Goal: Task Accomplishment & Management: Use online tool/utility

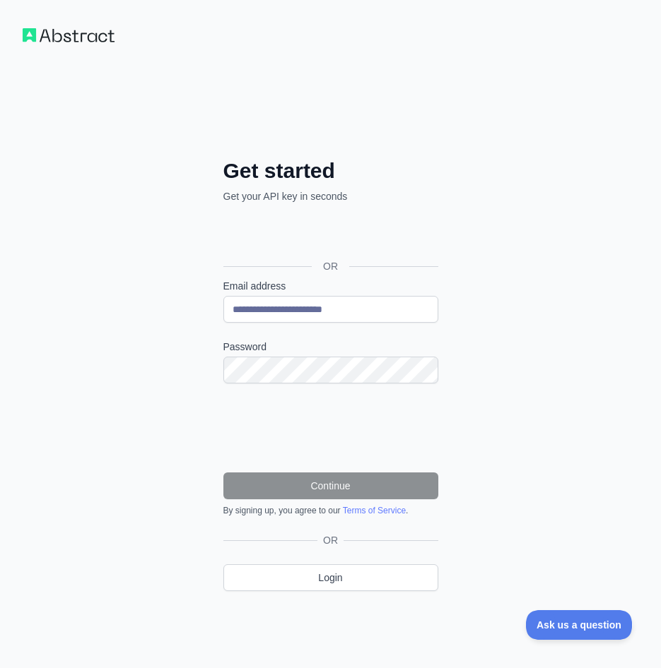
click at [288, 353] on label "Password" at bounding box center [330, 347] width 215 height 14
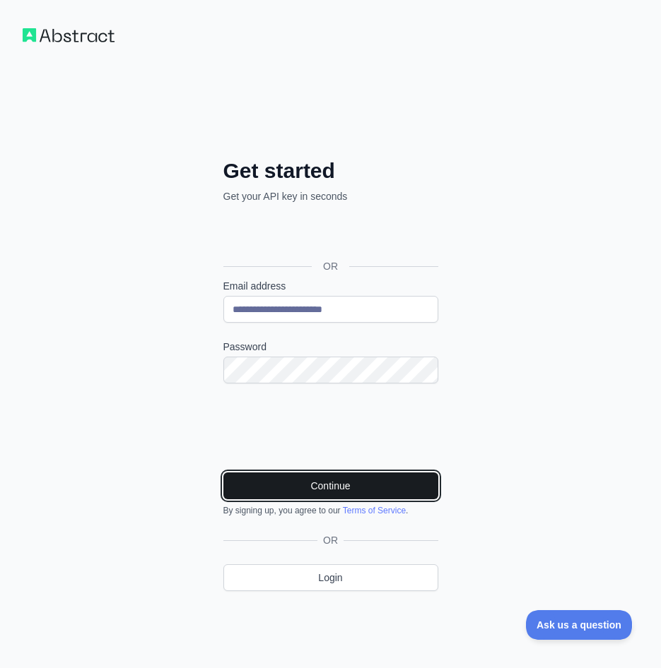
click at [330, 491] on button "Continue" at bounding box center [330, 486] width 215 height 27
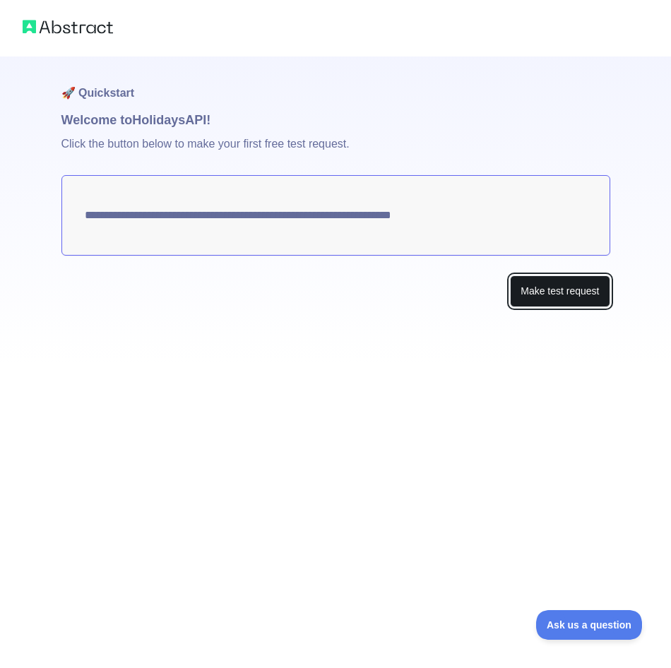
click at [549, 287] on button "Make test request" at bounding box center [560, 292] width 100 height 32
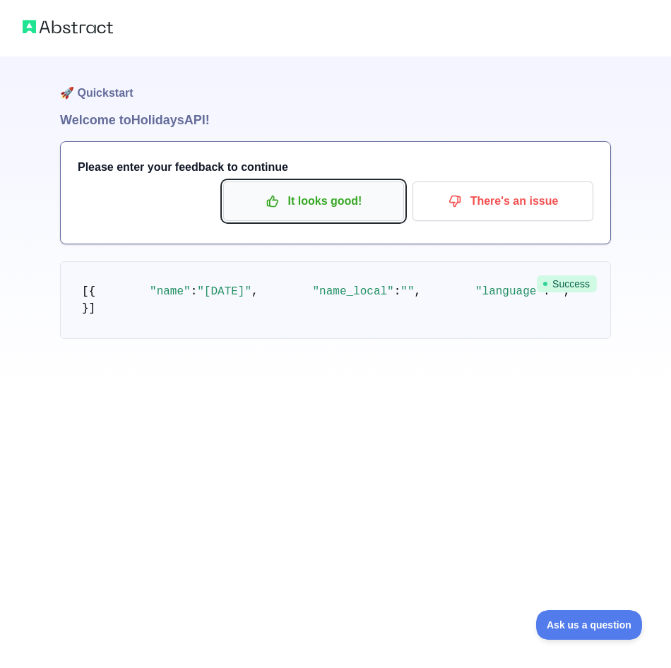
click at [338, 205] on p "It looks good!" at bounding box center [314, 201] width 160 height 24
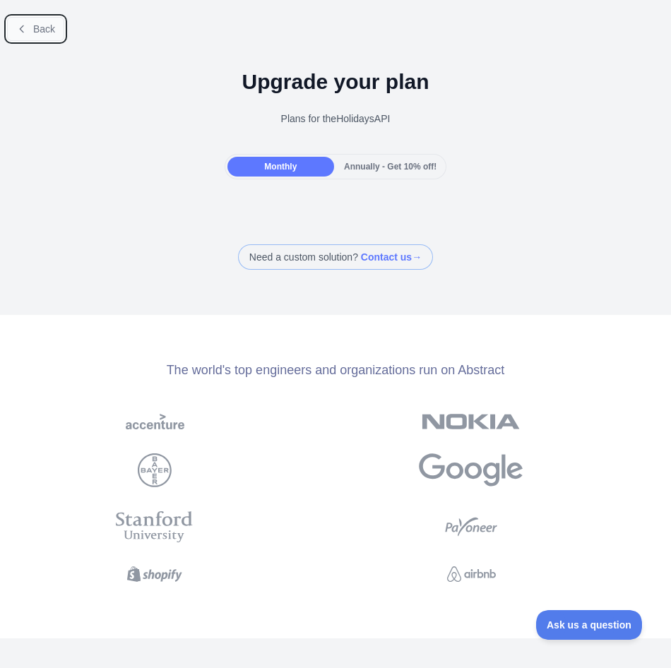
click at [40, 37] on button "Back" at bounding box center [35, 29] width 57 height 24
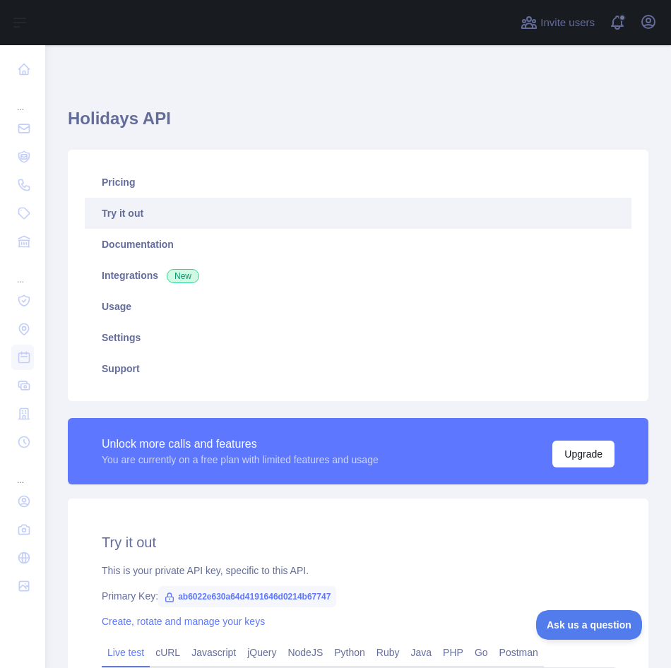
type textarea "**********"
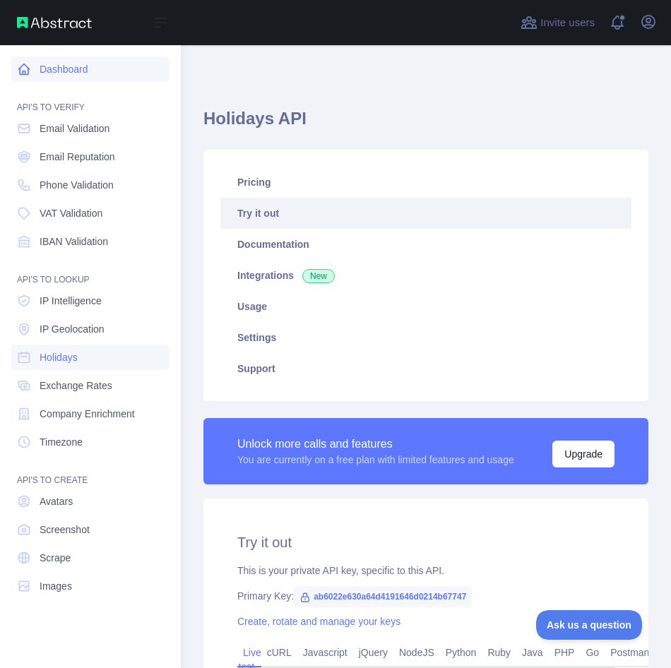
click at [76, 73] on link "Dashboard" at bounding box center [90, 69] width 158 height 25
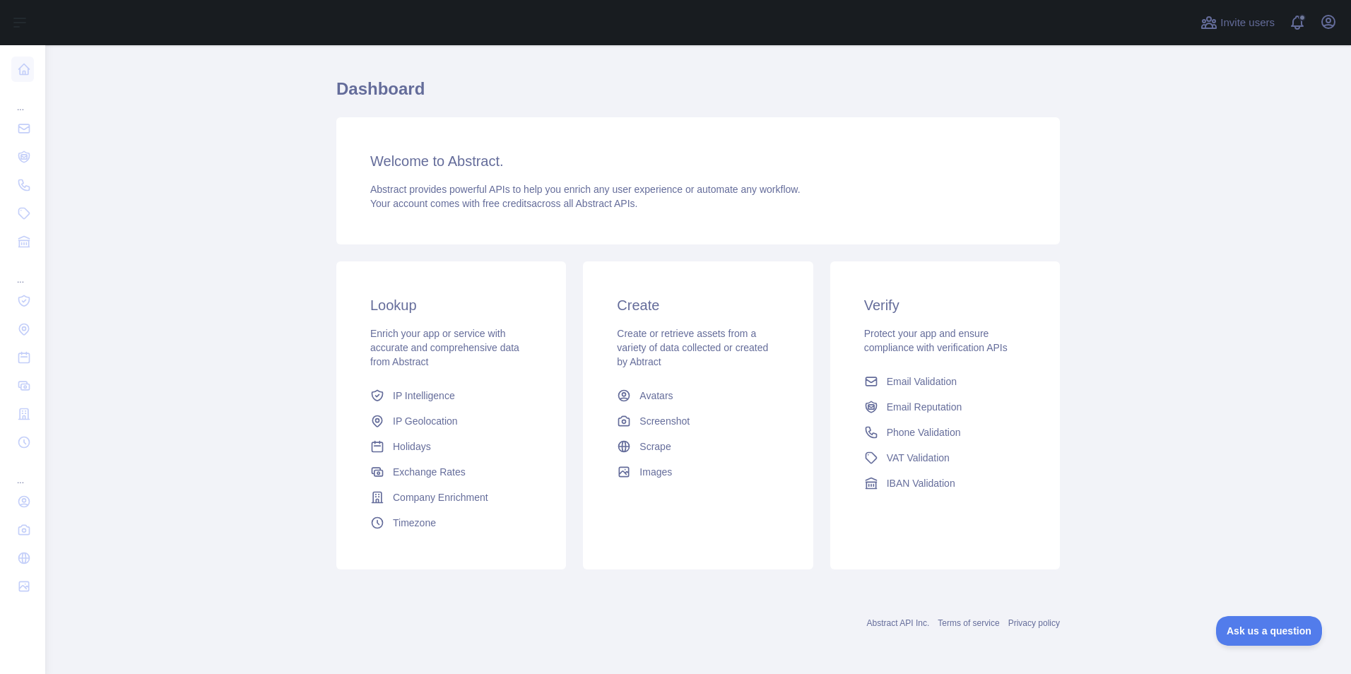
scroll to position [30, 0]
click at [660, 145] on main "Dashboard Welcome to Abstract. Abstract provides powerful APIs to help you enri…" at bounding box center [698, 359] width 1306 height 629
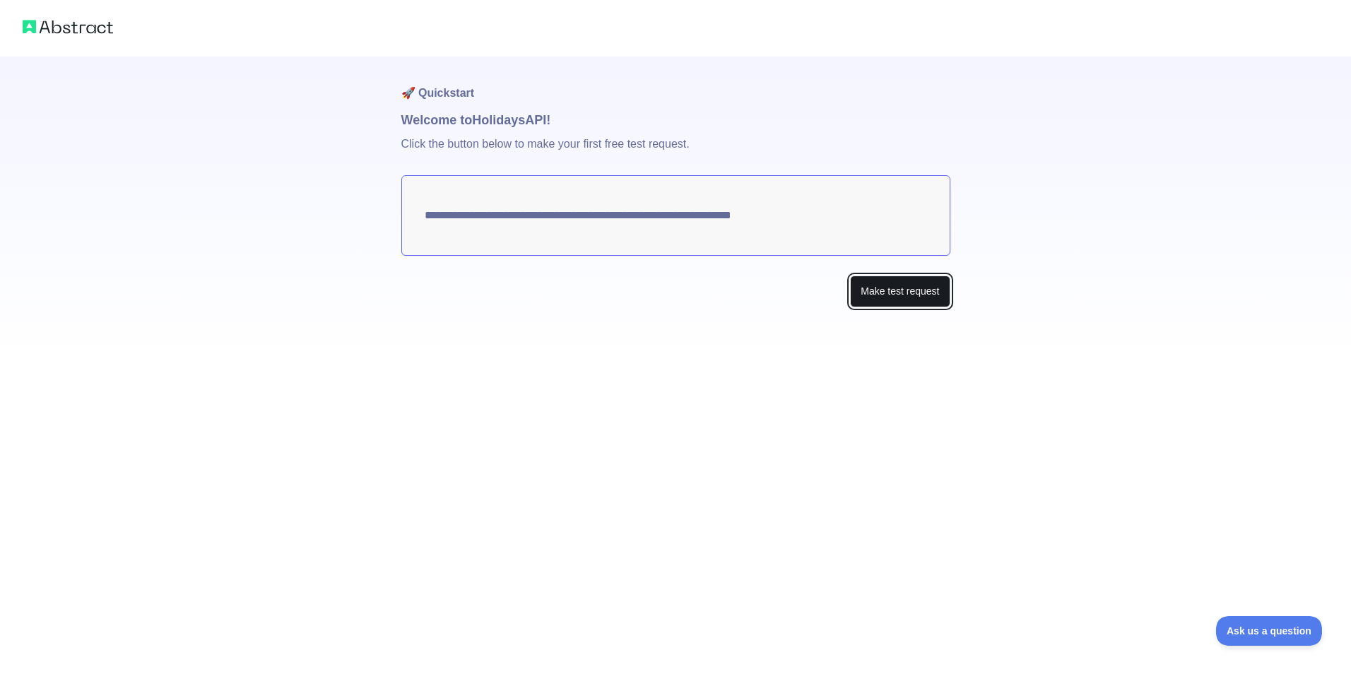
click at [899, 290] on button "Make test request" at bounding box center [900, 292] width 100 height 32
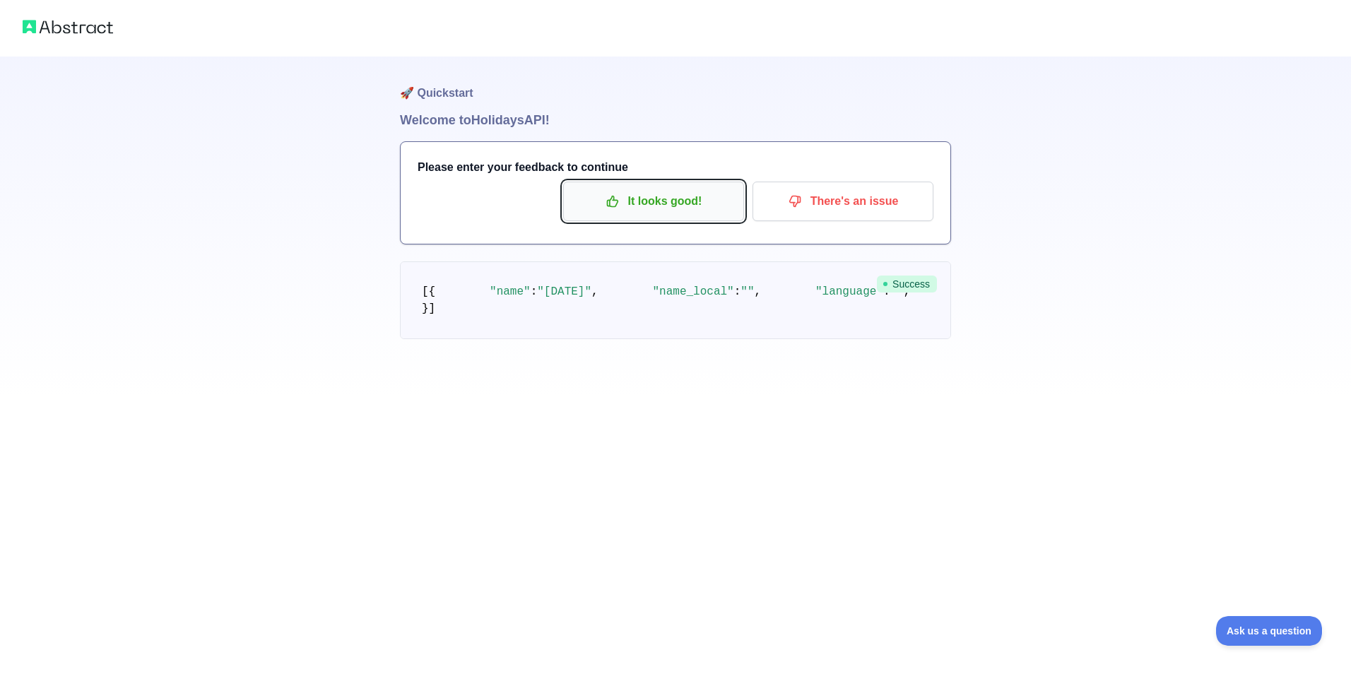
click at [655, 213] on p "It looks good!" at bounding box center [654, 201] width 160 height 24
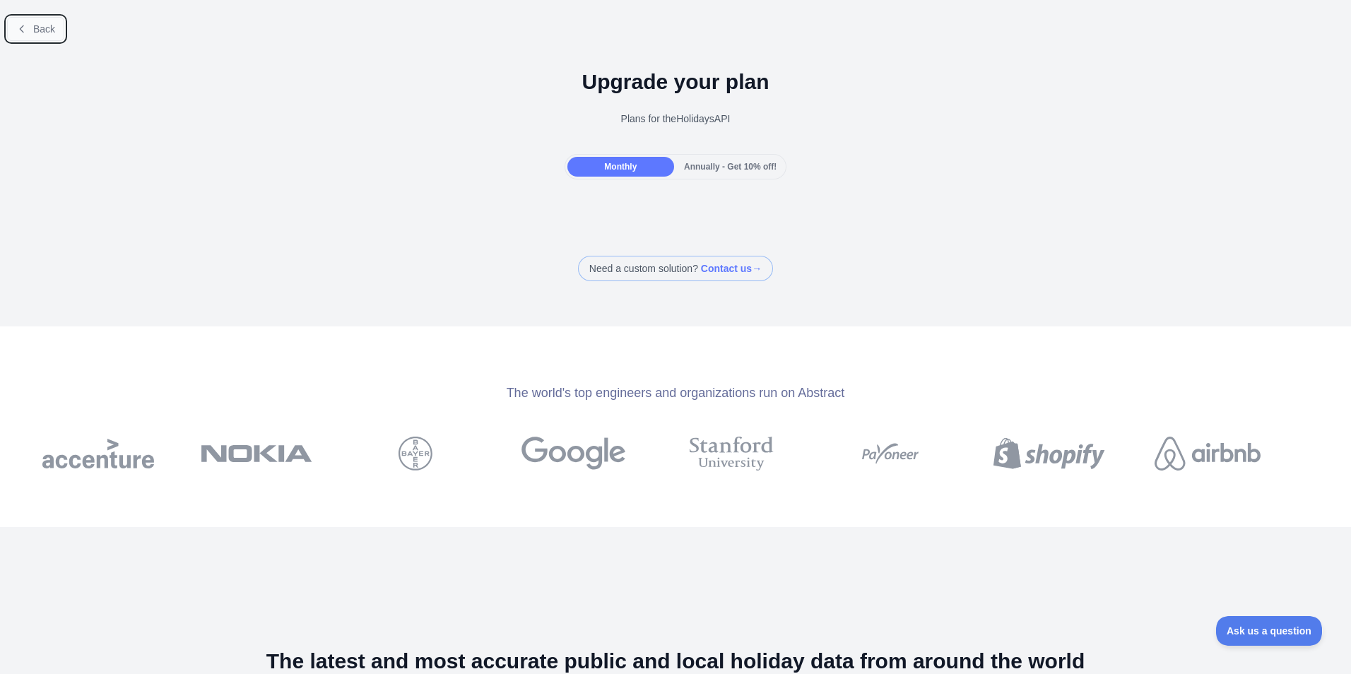
click at [21, 34] on icon at bounding box center [21, 28] width 11 height 11
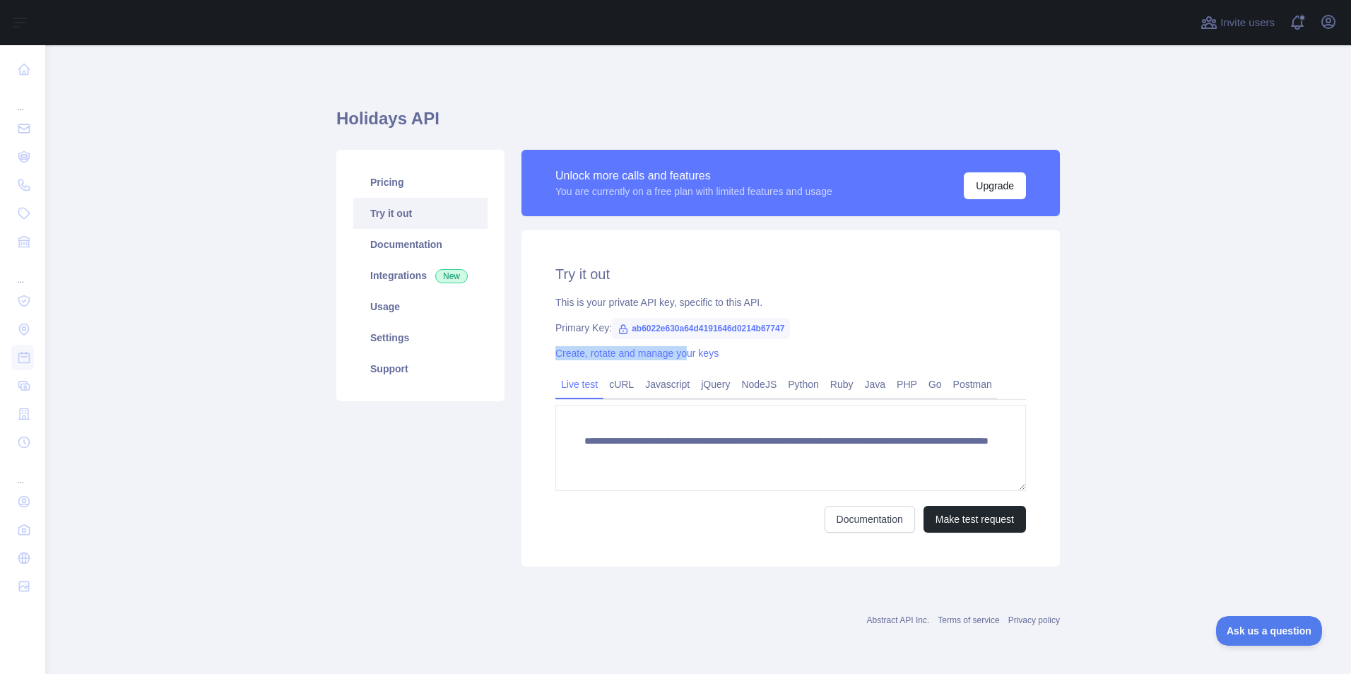
drag, startPoint x: 788, startPoint y: 332, endPoint x: 686, endPoint y: 341, distance: 102.2
click at [686, 341] on div "**********" at bounding box center [790, 398] width 538 height 336
click at [825, 352] on div "Create, rotate and manage your keys" at bounding box center [790, 353] width 471 height 14
drag, startPoint x: 786, startPoint y: 326, endPoint x: 631, endPoint y: 335, distance: 155.7
click at [631, 335] on span "ab6022e630a64d4191646d0214b67747" at bounding box center [701, 328] width 178 height 21
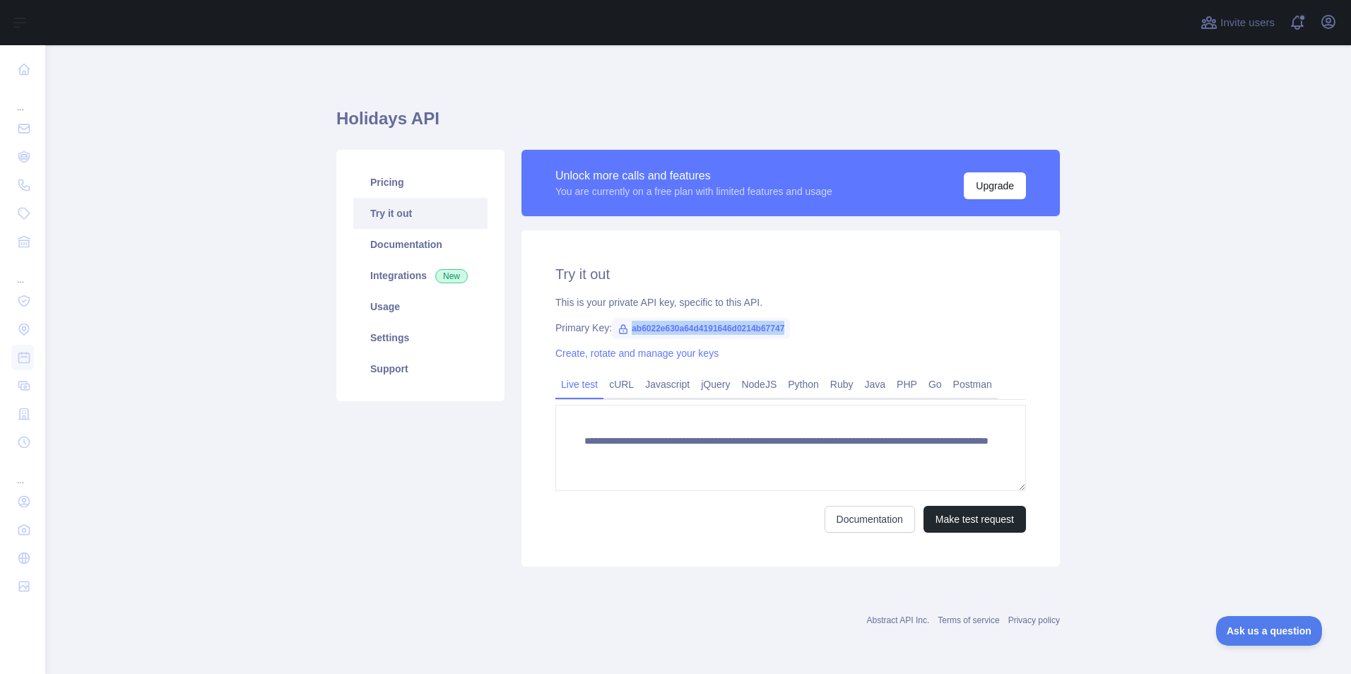
copy span "ab6022e630a64d4191646d0214b67747"
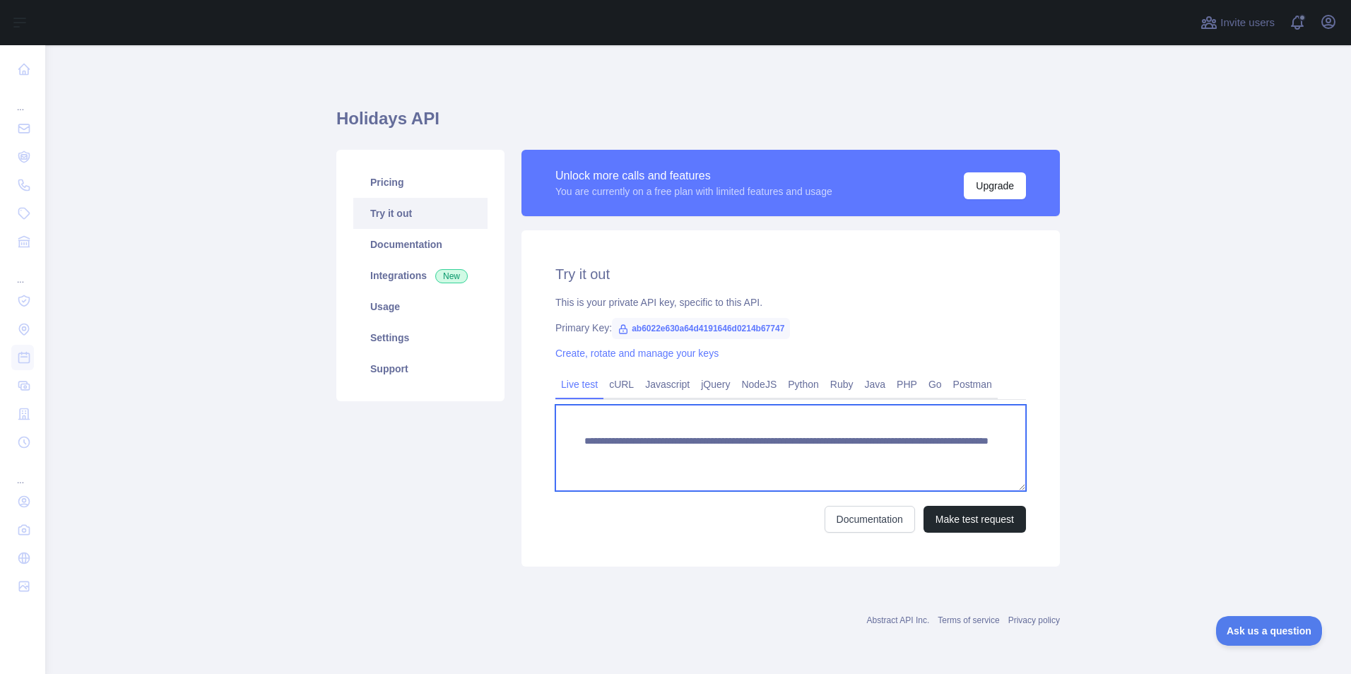
drag, startPoint x: 606, startPoint y: 472, endPoint x: 575, endPoint y: 441, distance: 44.0
click at [575, 441] on textarea "**********" at bounding box center [790, 448] width 471 height 86
